Goal: Information Seeking & Learning: Find specific fact

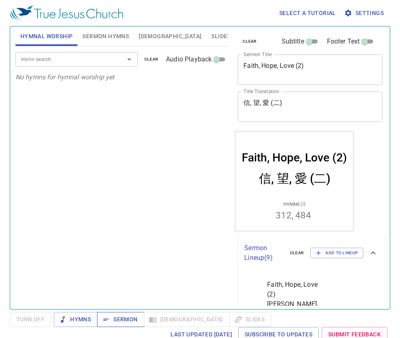
click at [102, 322] on icon "button" at bounding box center [106, 320] width 8 height 8
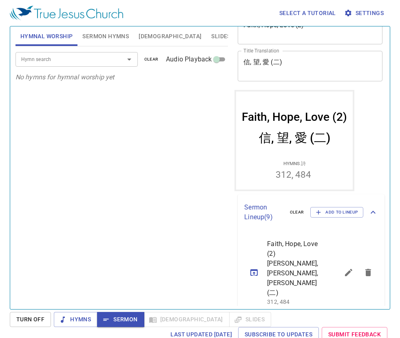
click at [104, 44] on button "Sermon Hymns" at bounding box center [105, 36] width 56 height 20
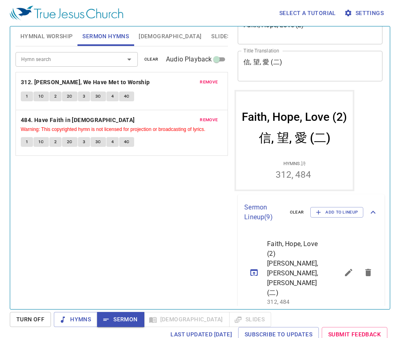
click at [83, 64] on div "Hymn search" at bounding box center [76, 59] width 122 height 14
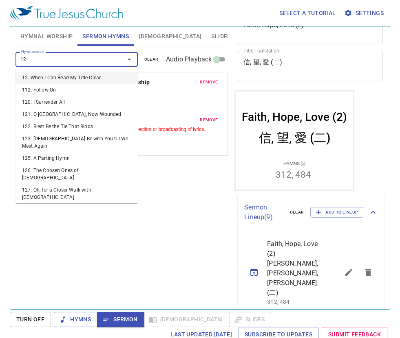
type input "123"
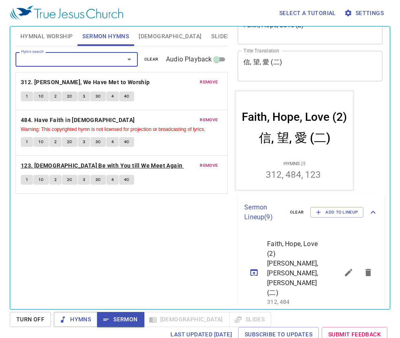
click at [31, 169] on b "123. God Be with You till We Meet Again" at bounding box center [102, 166] width 162 height 10
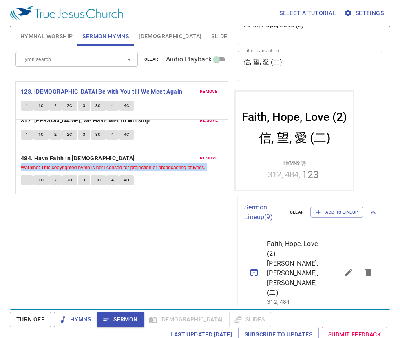
drag, startPoint x: 184, startPoint y: 165, endPoint x: 178, endPoint y: 86, distance: 78.5
click at [178, 86] on div "remove 312. Brethren, We Have Met to Worship 1 1C 2 2C 3 3C 4 4C remove 484. Ha…" at bounding box center [121, 133] width 212 height 122
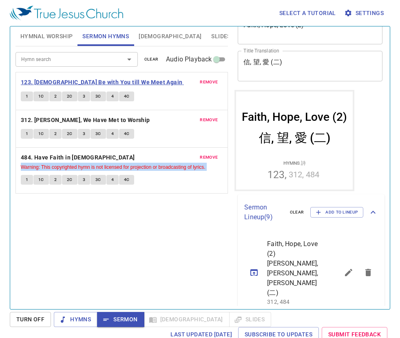
click at [111, 77] on b "123. God Be with You till We Meet Again" at bounding box center [102, 82] width 162 height 10
click at [95, 264] on div "Hymn search Hymn search clear Audio Playback remove 123. God Be with You till W…" at bounding box center [121, 174] width 212 height 256
click at [24, 99] on button "1" at bounding box center [27, 97] width 12 height 10
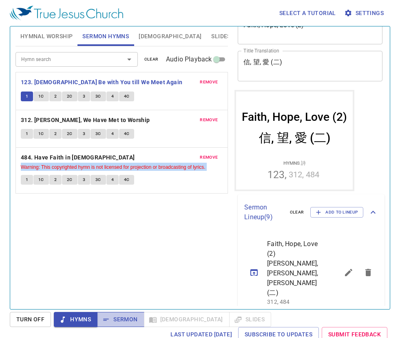
click at [124, 314] on button "Sermon" at bounding box center [120, 319] width 47 height 15
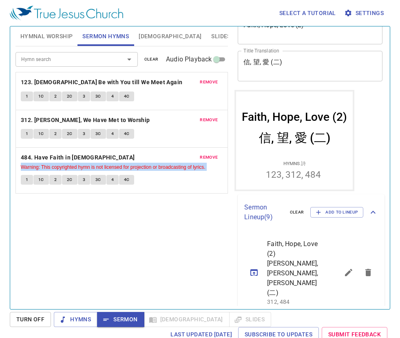
click at [21, 97] on button "1" at bounding box center [27, 97] width 12 height 10
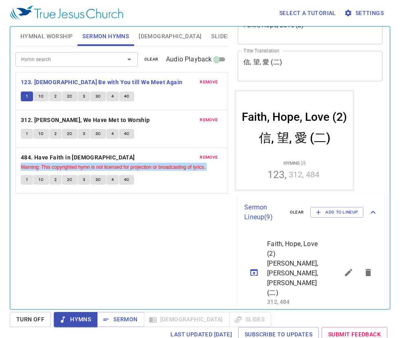
click at [41, 93] on span "1C" at bounding box center [41, 96] width 6 height 7
click at [126, 322] on span "Sermon" at bounding box center [120, 320] width 34 height 10
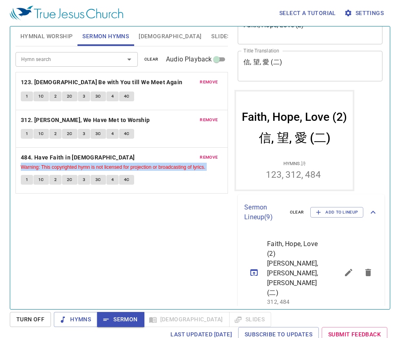
click at [120, 228] on div "Hymn search Hymn search clear Audio Playback remove 123. God Be with You till W…" at bounding box center [121, 174] width 212 height 256
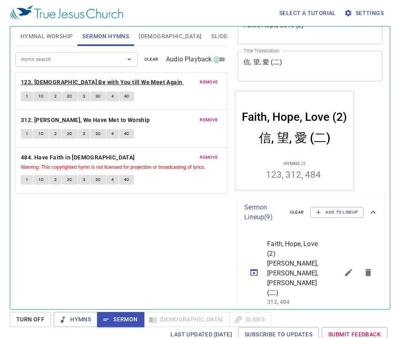
click at [57, 84] on b "123. God Be with You till We Meet Again" at bounding box center [102, 82] width 162 height 10
click at [36, 97] on button "1C" at bounding box center [40, 97] width 15 height 10
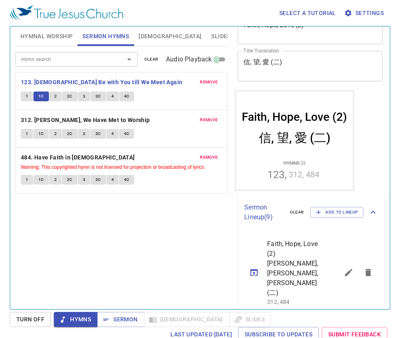
click at [52, 99] on button "2" at bounding box center [55, 97] width 12 height 10
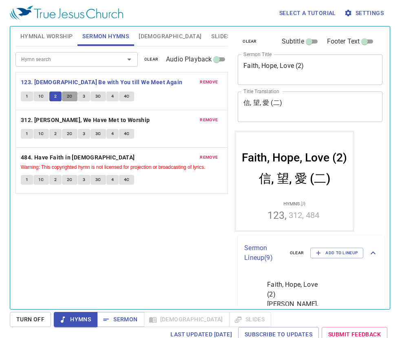
click at [67, 97] on span "2C" at bounding box center [70, 96] width 6 height 7
click at [118, 264] on div "Hymn search Hymn search clear Audio Playback remove 123. God Be with You till W…" at bounding box center [121, 174] width 212 height 256
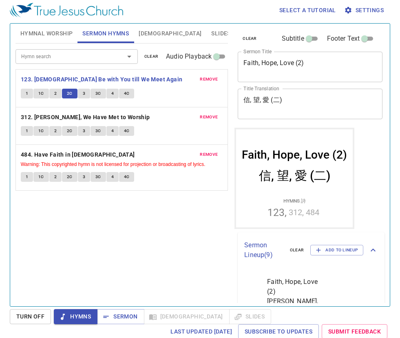
scroll to position [4, 0]
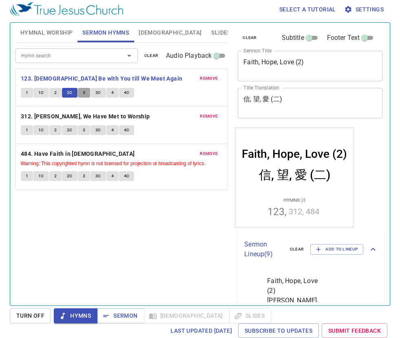
click at [81, 91] on button "3" at bounding box center [84, 93] width 12 height 10
click at [97, 93] on span "3C" at bounding box center [98, 92] width 6 height 7
click at [132, 317] on span "Sermon" at bounding box center [120, 316] width 34 height 10
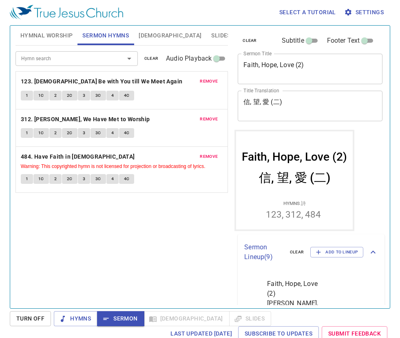
scroll to position [0, 0]
